Goal: Task Accomplishment & Management: Manage account settings

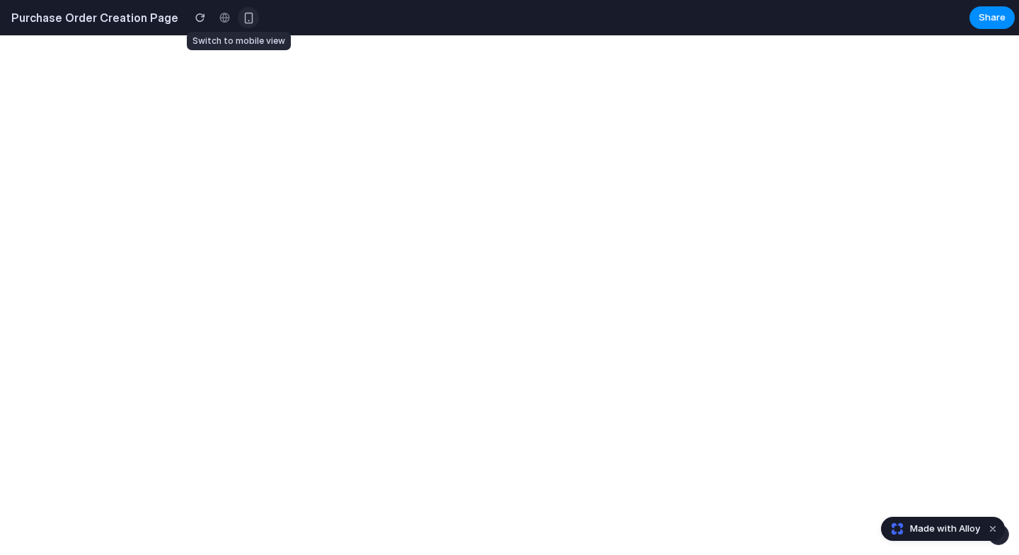
click at [243, 21] on div "button" at bounding box center [249, 18] width 12 height 12
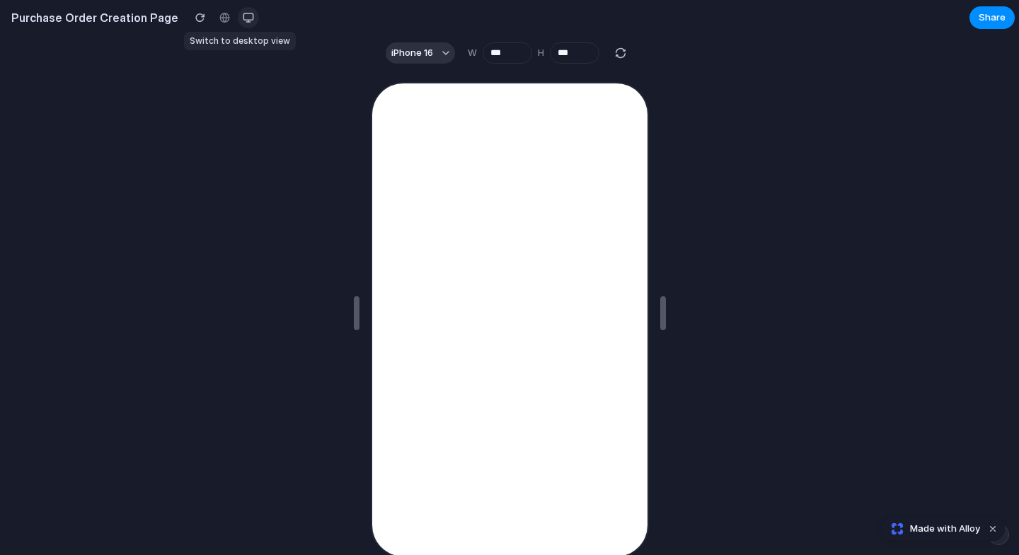
click at [243, 22] on div "button" at bounding box center [248, 17] width 11 height 11
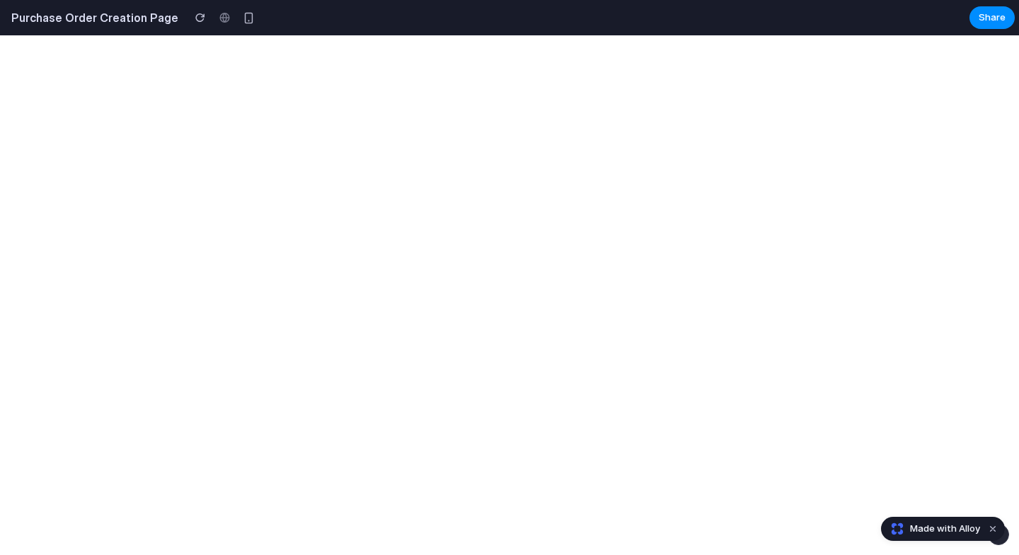
click at [53, 18] on h2 "Purchase Order Creation Page" at bounding box center [92, 17] width 173 height 17
click at [986, 20] on span "Share" at bounding box center [991, 18] width 27 height 14
click at [992, 532] on button "Dismiss watermark" at bounding box center [992, 529] width 17 height 17
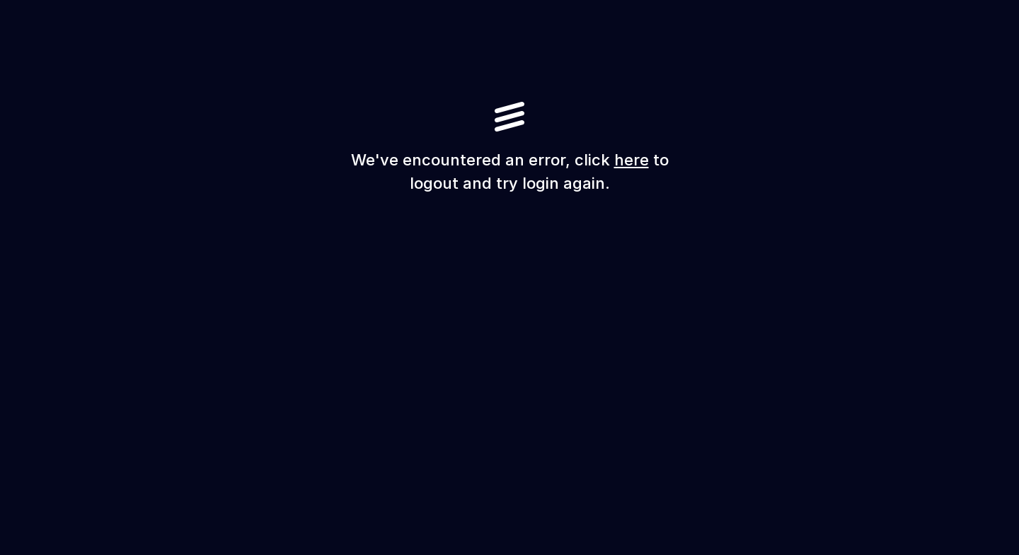
click at [628, 160] on link "here" at bounding box center [631, 160] width 35 height 18
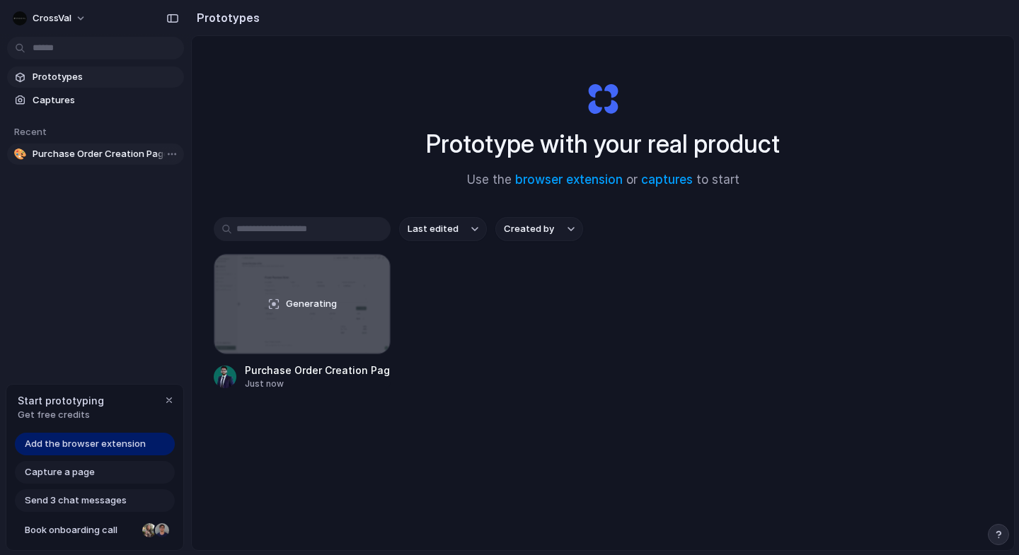
click at [108, 158] on span "Purchase Order Creation Page" at bounding box center [106, 154] width 146 height 14
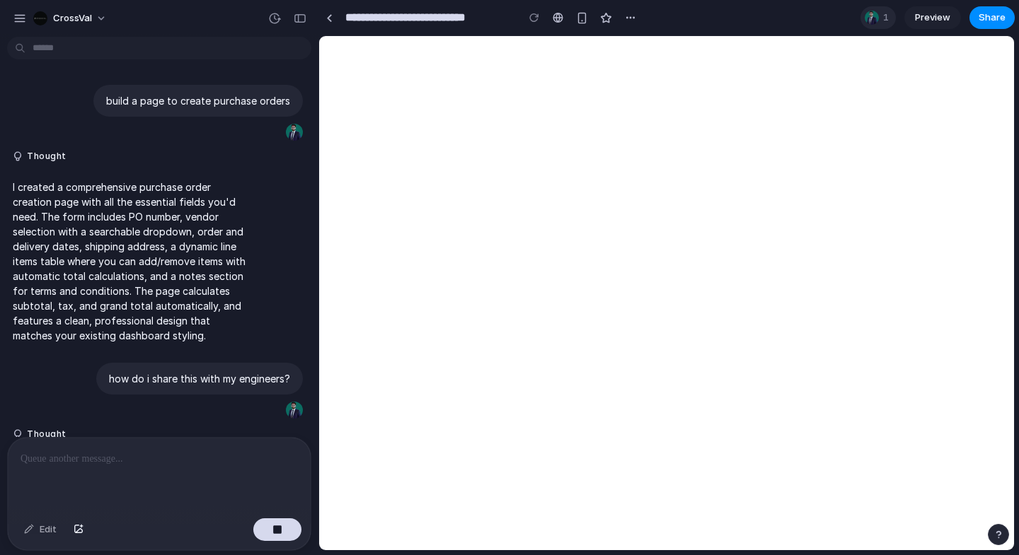
click at [877, 21] on div at bounding box center [872, 18] width 14 height 14
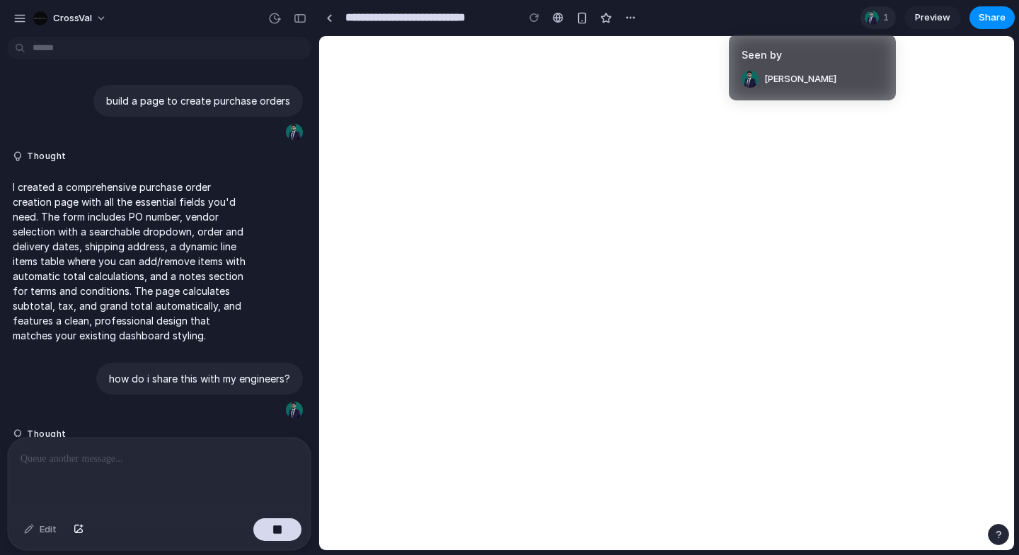
click at [877, 21] on div "Seen by [PERSON_NAME]" at bounding box center [509, 277] width 1019 height 555
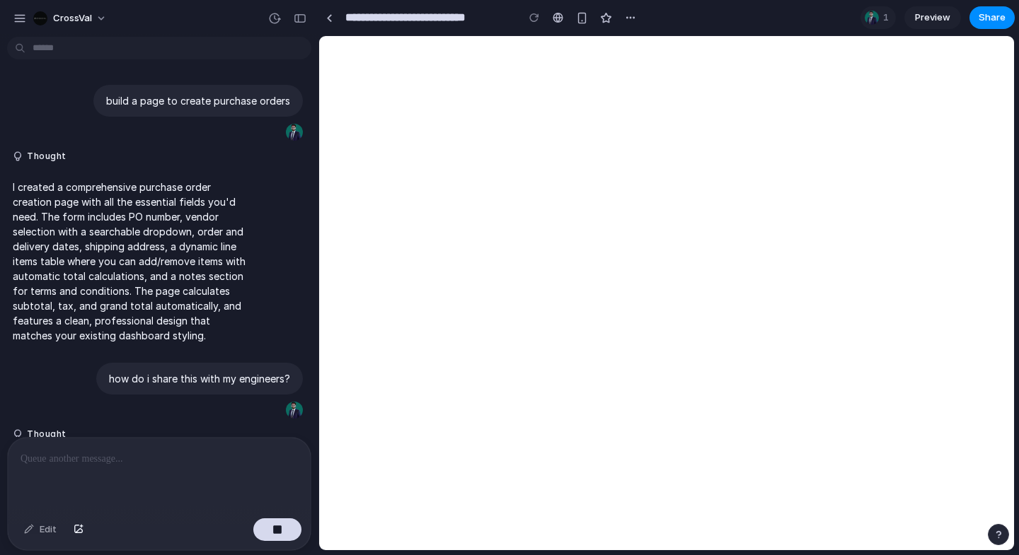
scroll to position [45, 0]
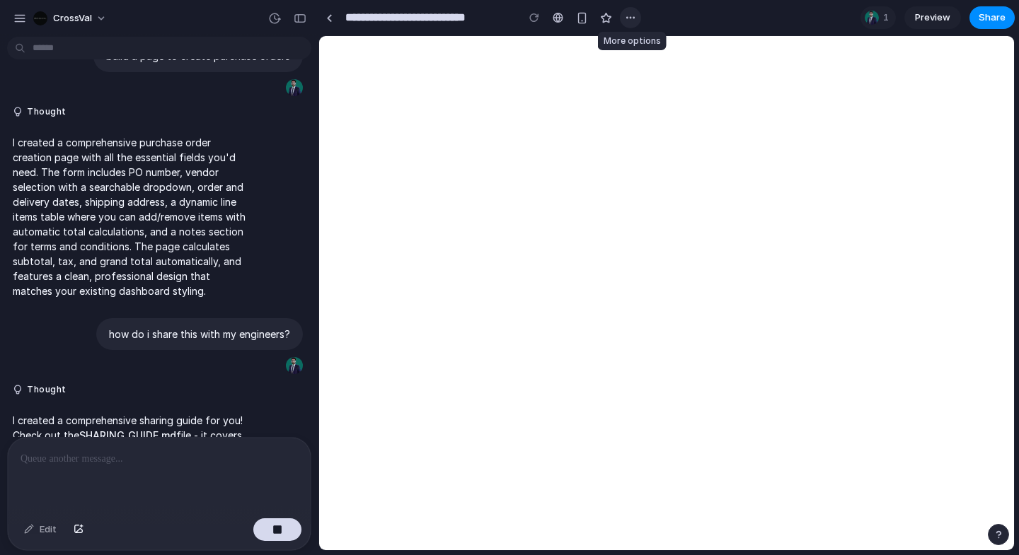
click at [628, 16] on div "button" at bounding box center [630, 17] width 11 height 11
click at [628, 16] on div "Duplicate Delete" at bounding box center [509, 277] width 1019 height 555
click at [933, 21] on span "Preview" at bounding box center [932, 18] width 35 height 14
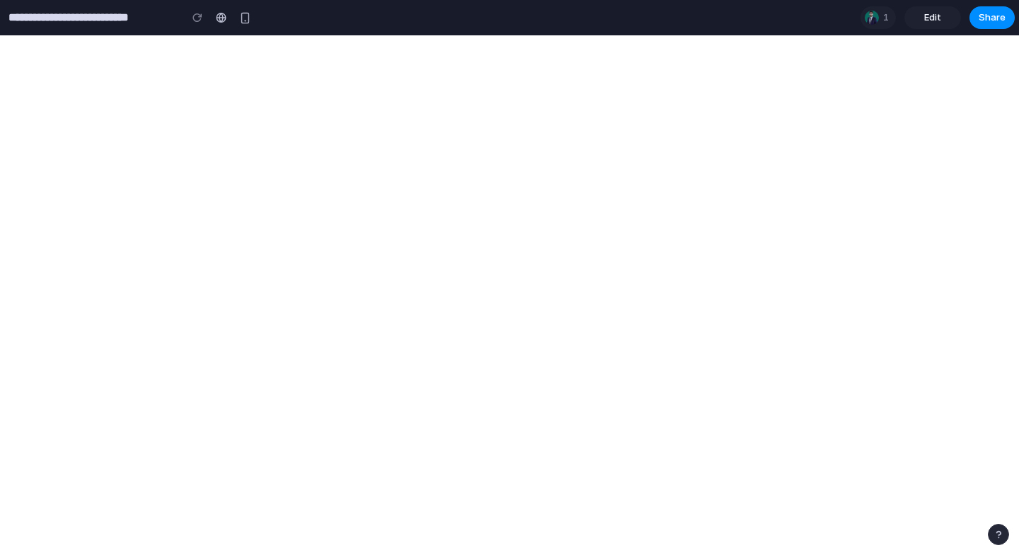
click at [933, 21] on span "Edit" at bounding box center [932, 18] width 17 height 14
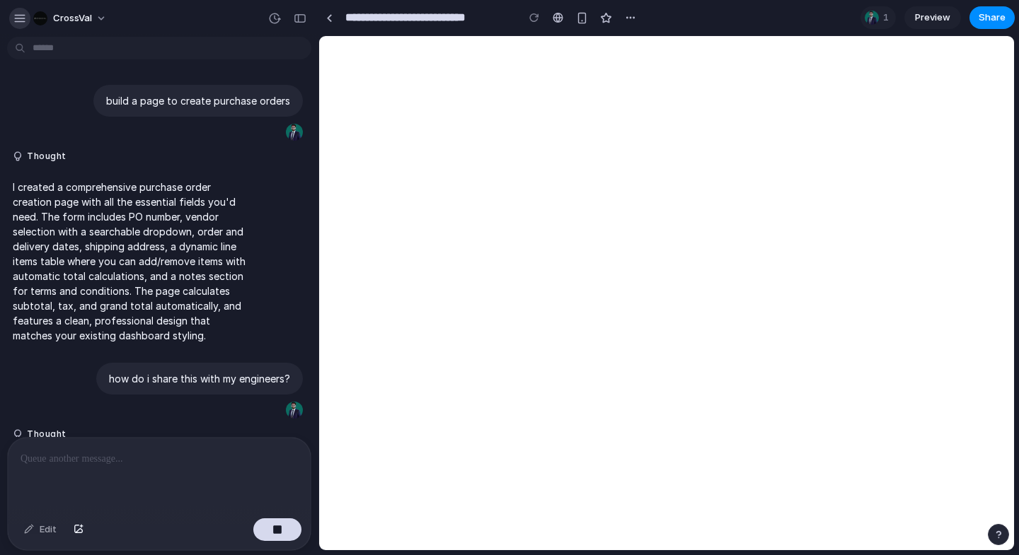
click at [20, 19] on div "button" at bounding box center [19, 18] width 13 height 13
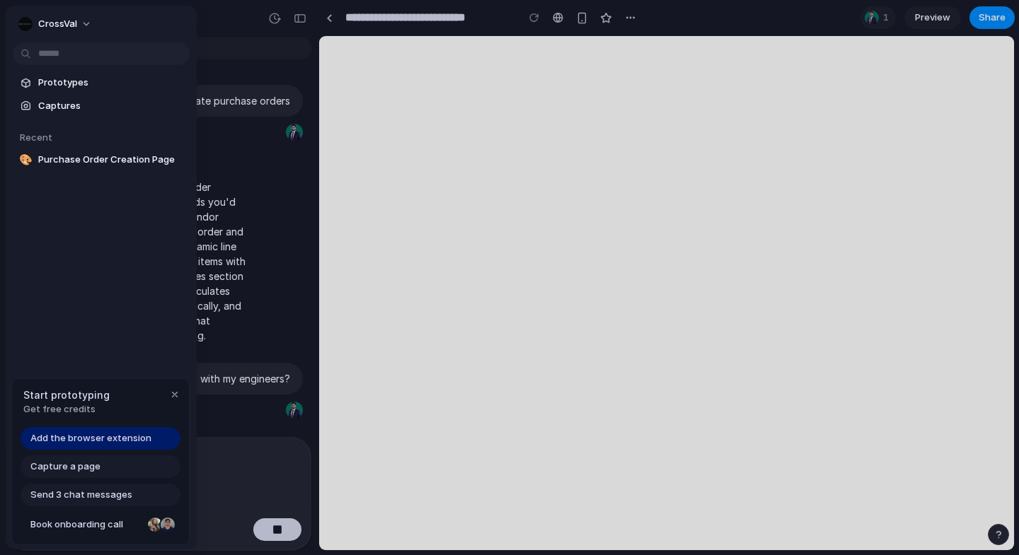
click at [20, 19] on div "CrossVal" at bounding box center [47, 24] width 59 height 14
click at [248, 42] on div "Settings Invite members Change theme Sign out" at bounding box center [509, 277] width 1019 height 555
click at [80, 29] on button "CrossVal" at bounding box center [56, 24] width 86 height 23
click at [243, 47] on div "Settings Invite members Change theme Sign out" at bounding box center [509, 277] width 1019 height 555
click at [265, 52] on div at bounding box center [509, 277] width 1019 height 555
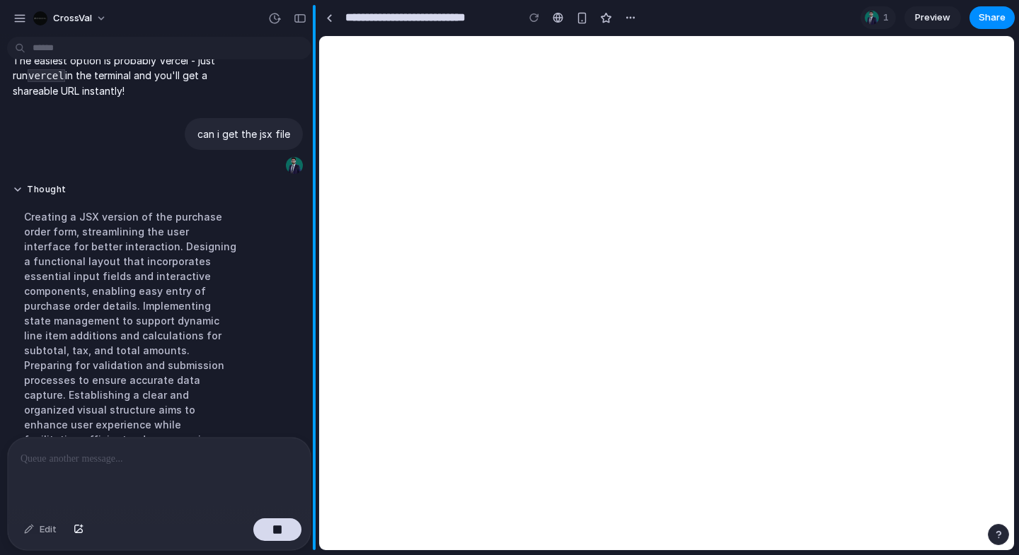
scroll to position [572, 0]
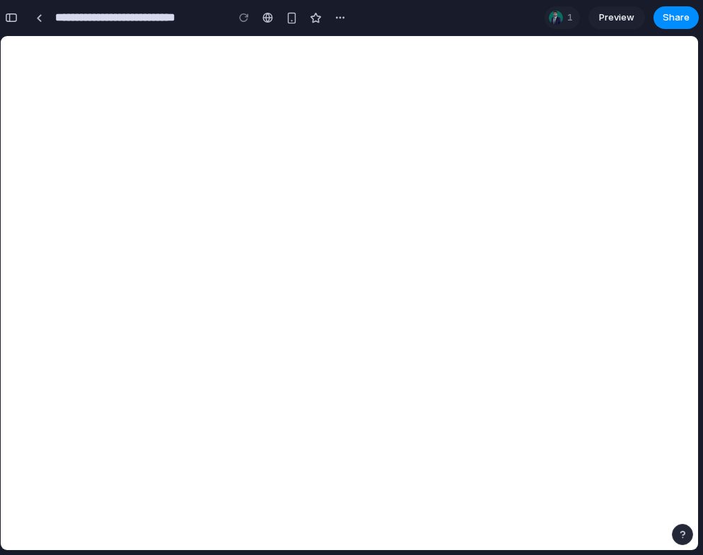
click at [623, 21] on span "Preview" at bounding box center [616, 18] width 35 height 14
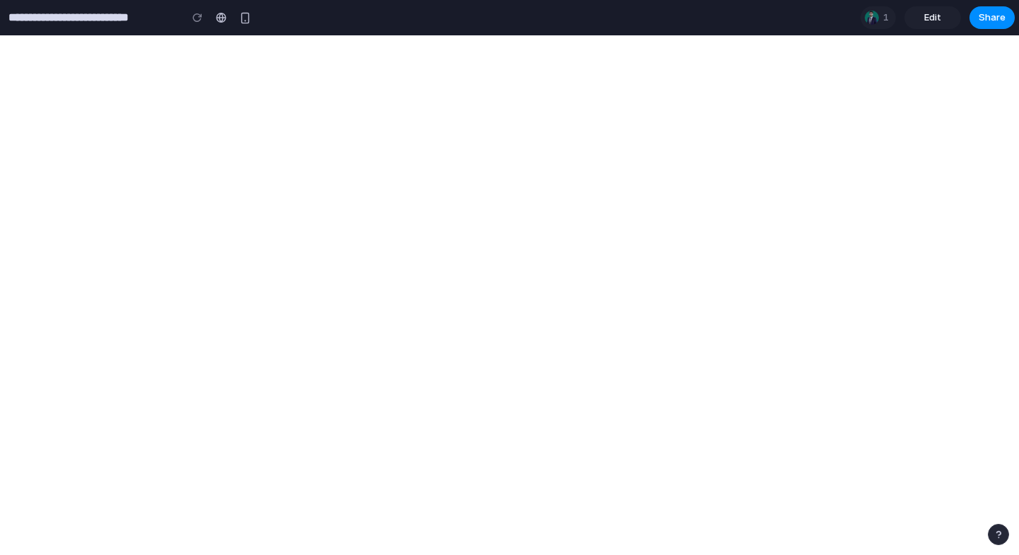
click at [930, 25] on link "Edit" at bounding box center [932, 17] width 57 height 23
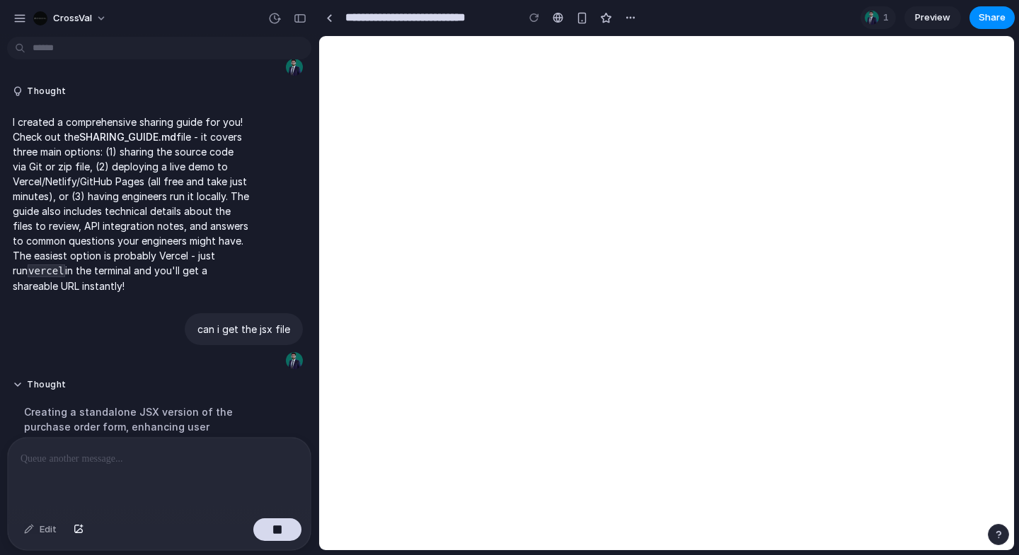
scroll to position [349, 0]
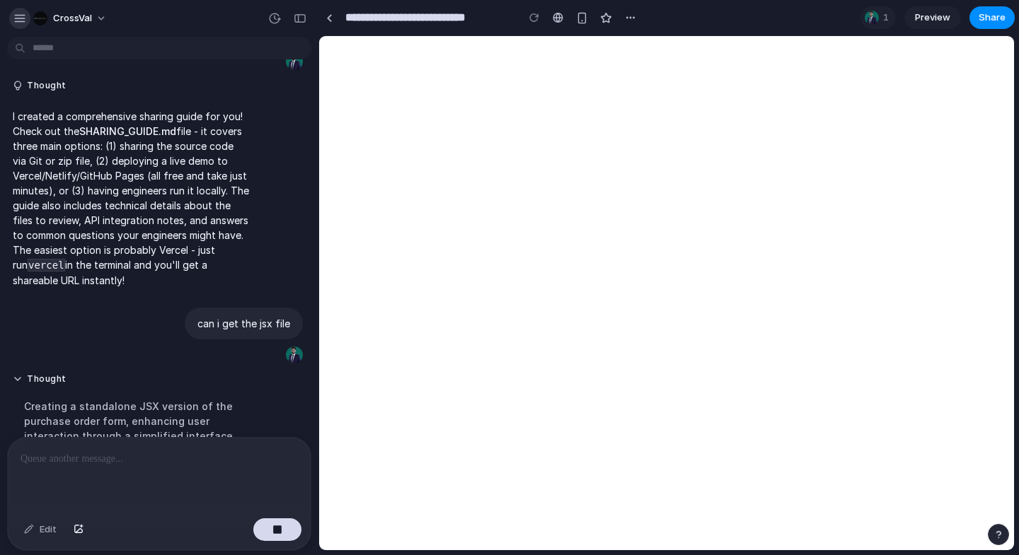
click at [15, 16] on div "button" at bounding box center [19, 18] width 13 height 13
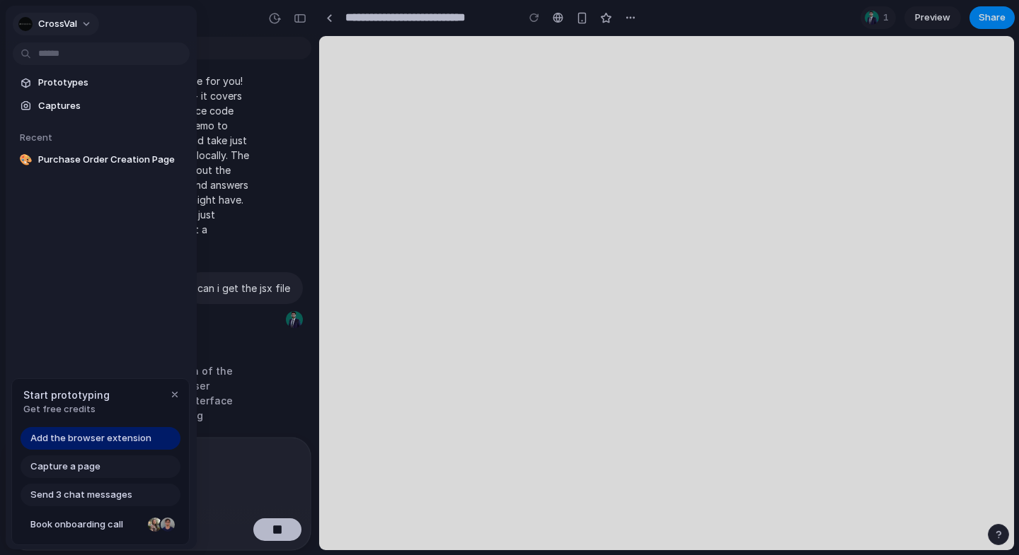
click at [54, 21] on span "CrossVal" at bounding box center [57, 24] width 39 height 14
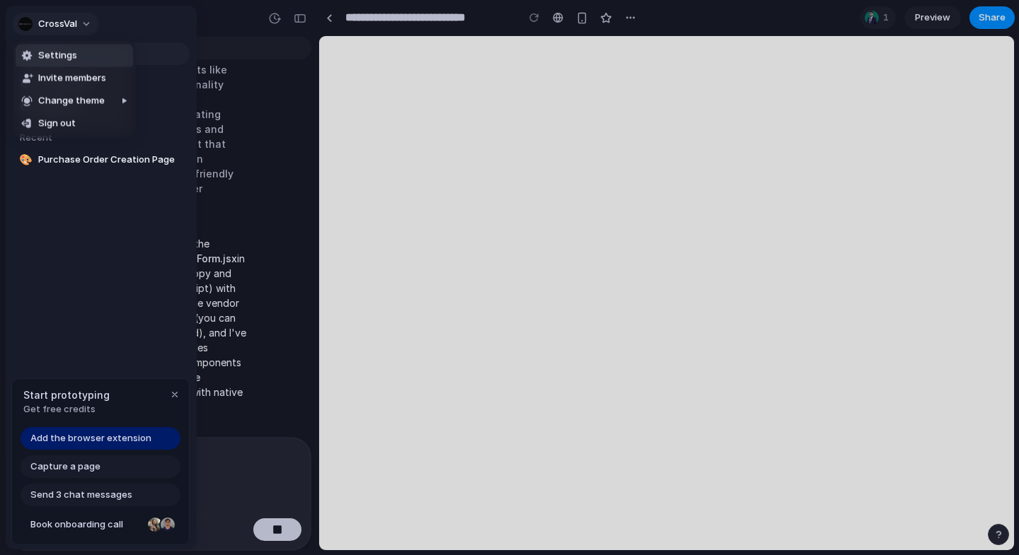
scroll to position [767, 0]
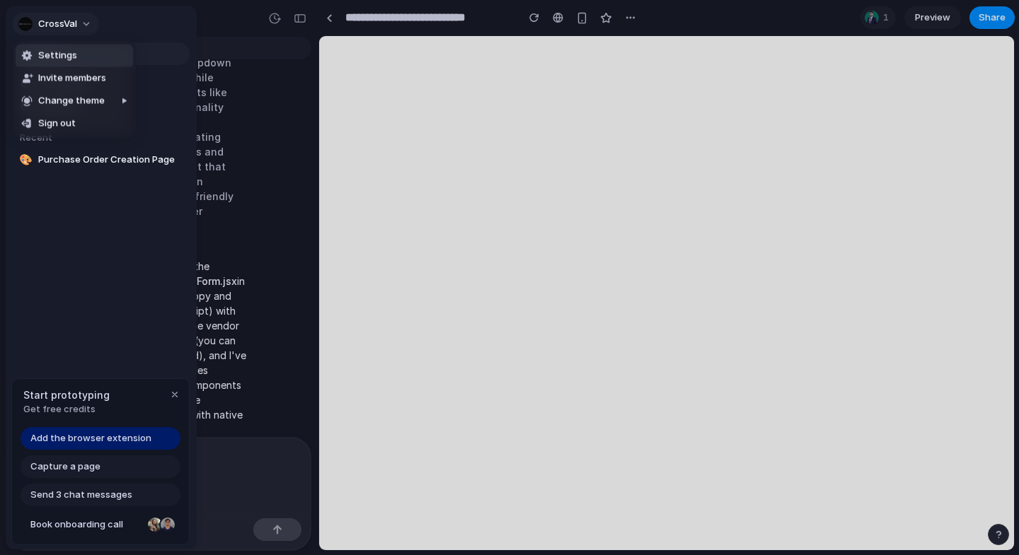
click at [54, 21] on div "Settings Invite members Change theme Sign out" at bounding box center [509, 277] width 1019 height 555
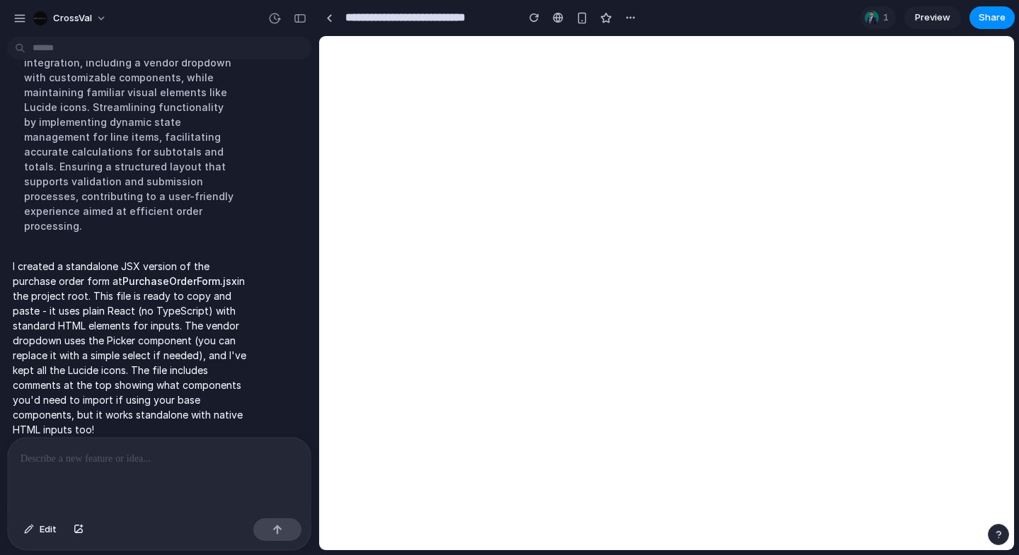
click at [948, 21] on span "Preview" at bounding box center [932, 18] width 35 height 14
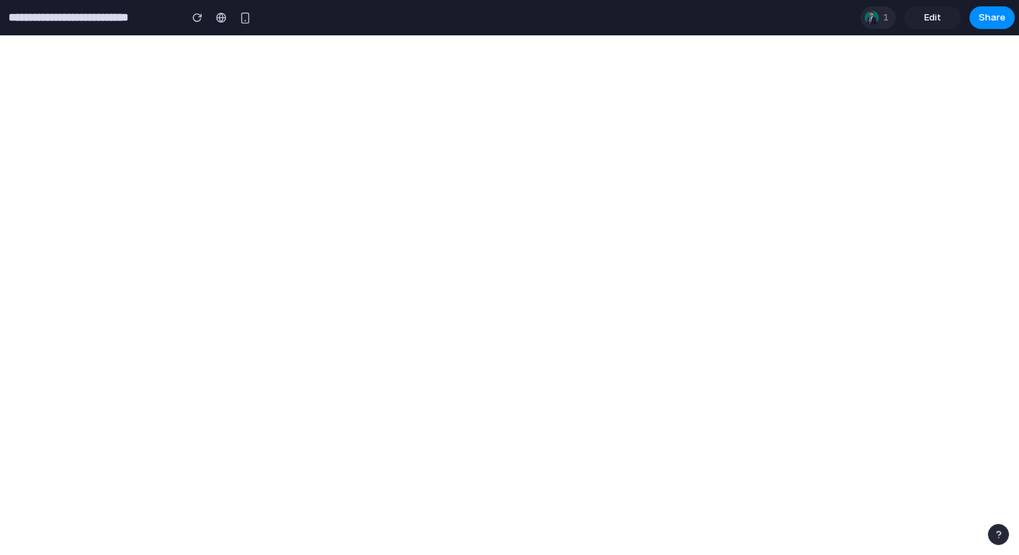
click at [881, 18] on div "1" at bounding box center [877, 17] width 35 height 23
click at [881, 18] on div "Seen by Ajinkya Tanpure" at bounding box center [509, 277] width 1019 height 555
